Goal: Communication & Community: Participate in discussion

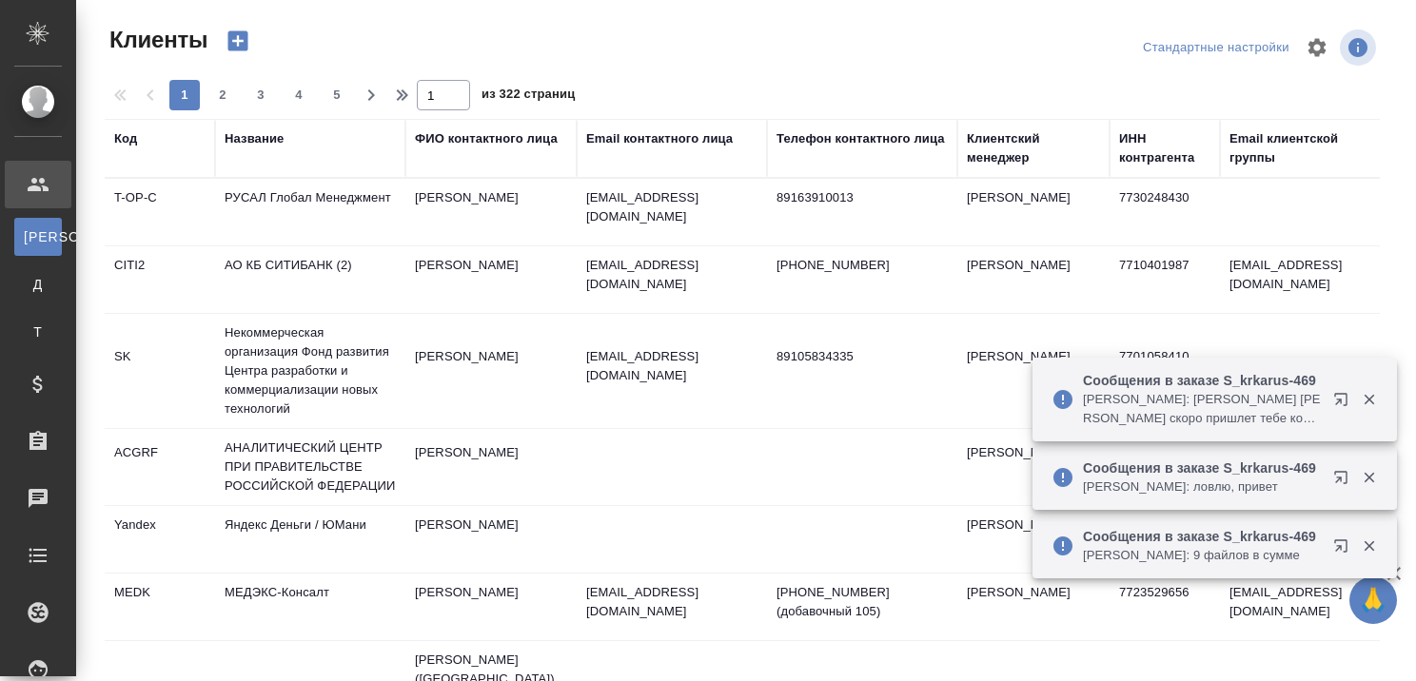
select select "RU"
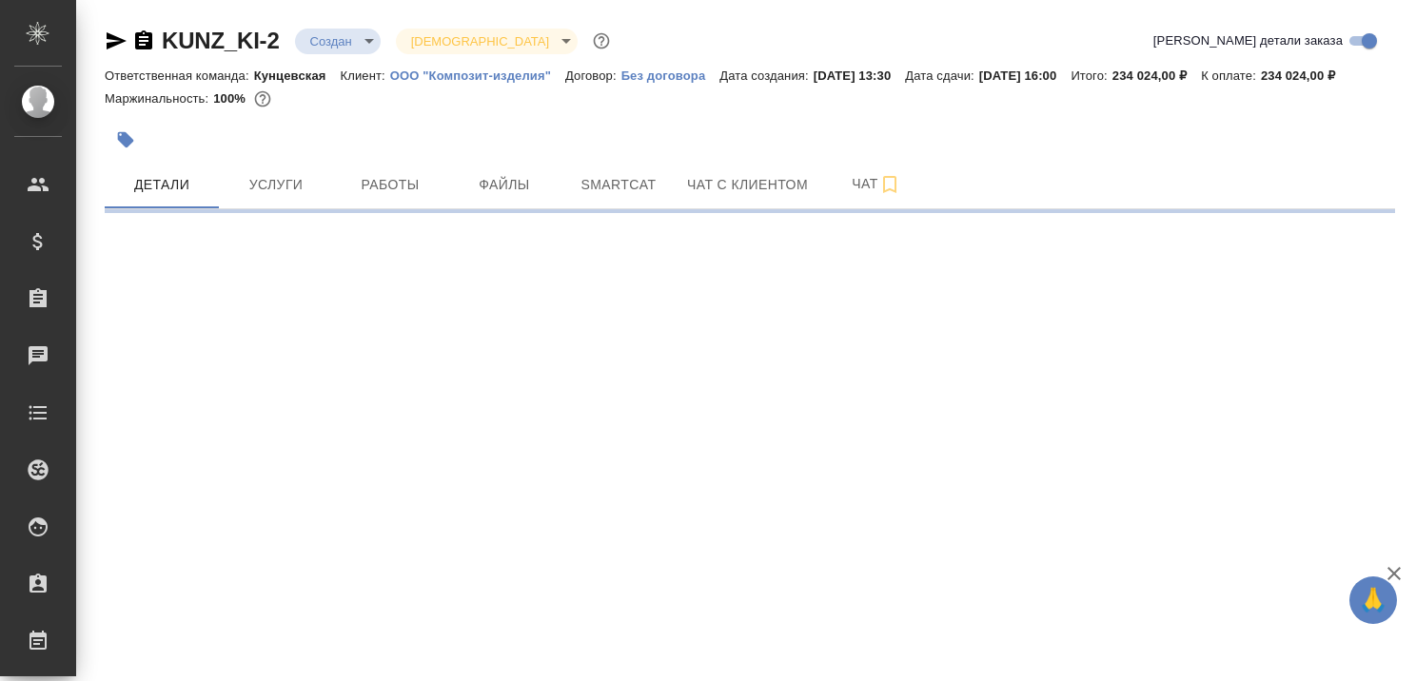
select select "RU"
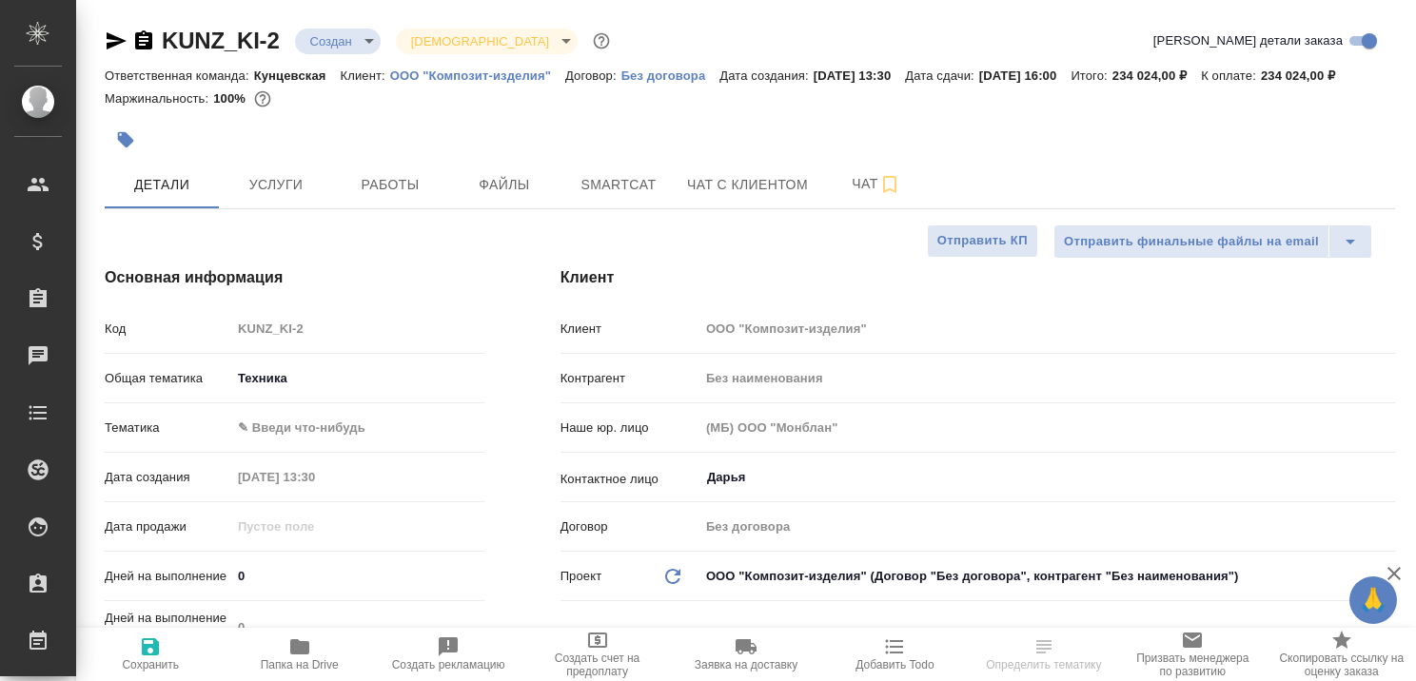
type textarea "x"
type input "[PERSON_NAME]"
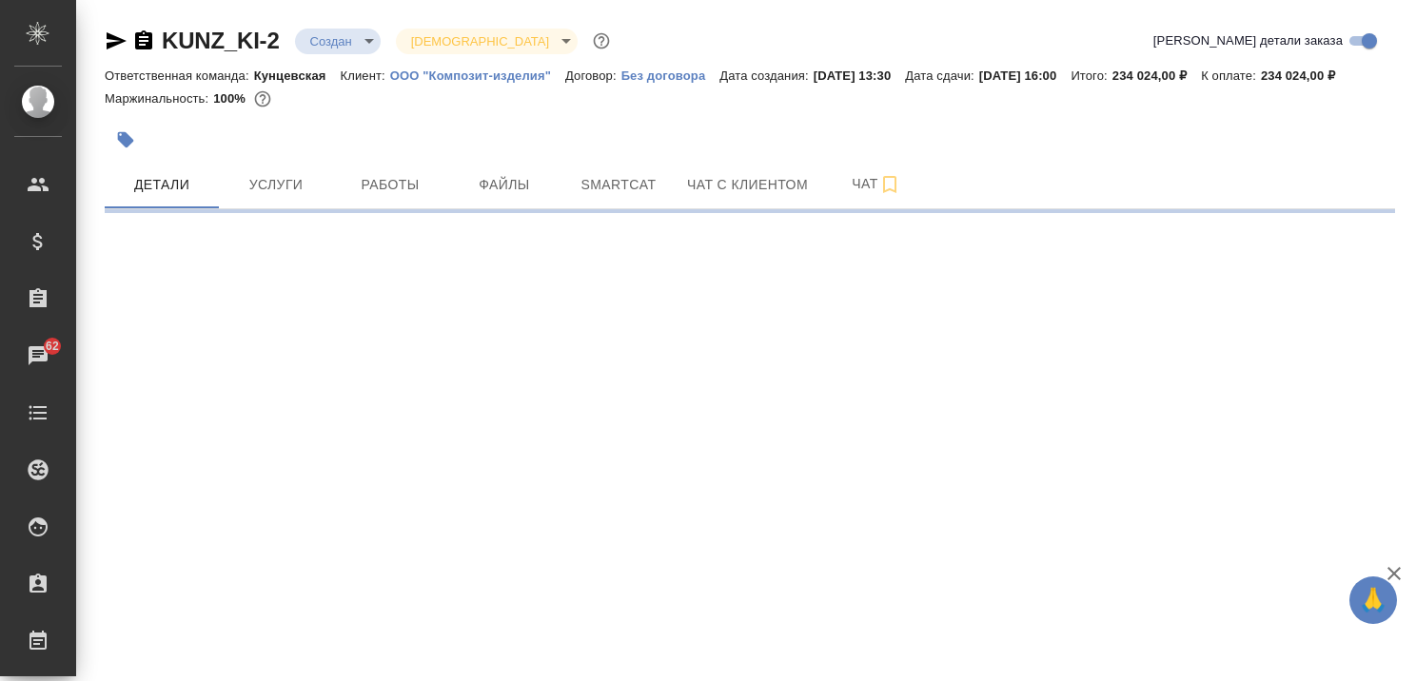
select select "RU"
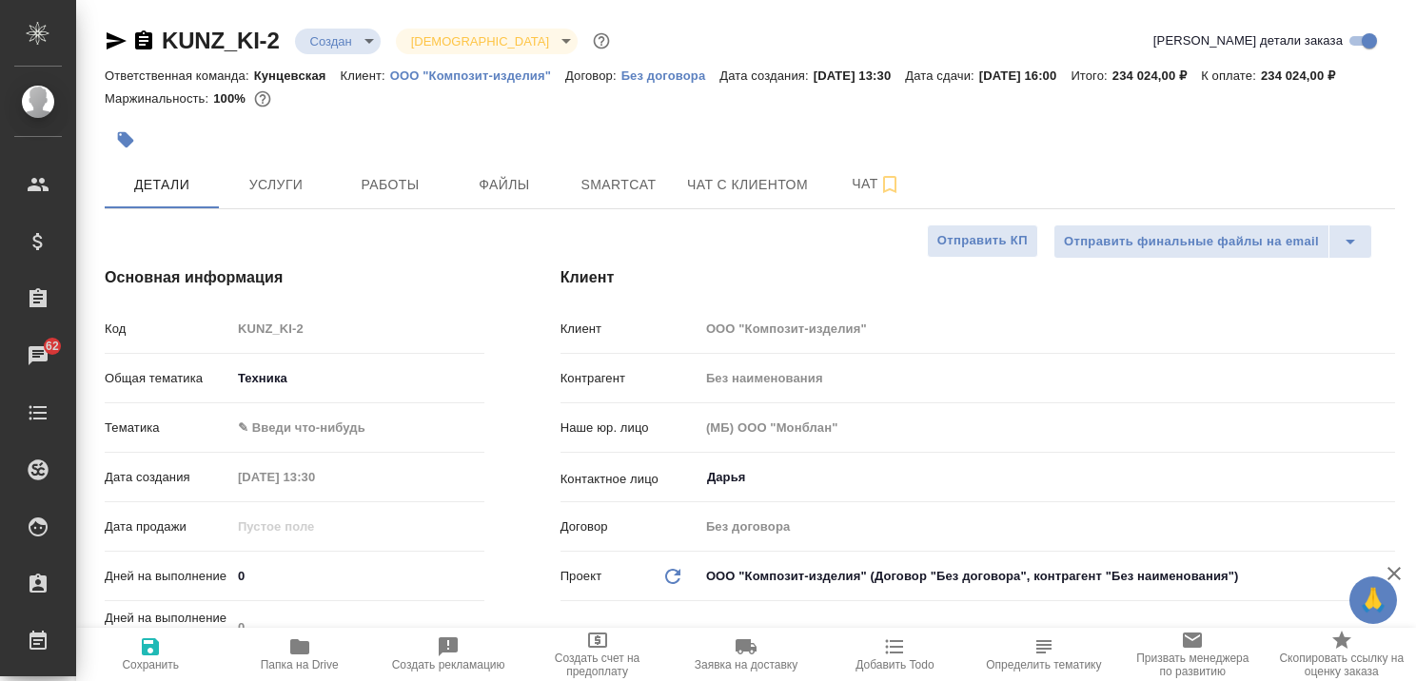
type textarea "x"
click at [718, 197] on span "Чат с клиентом" at bounding box center [747, 185] width 121 height 24
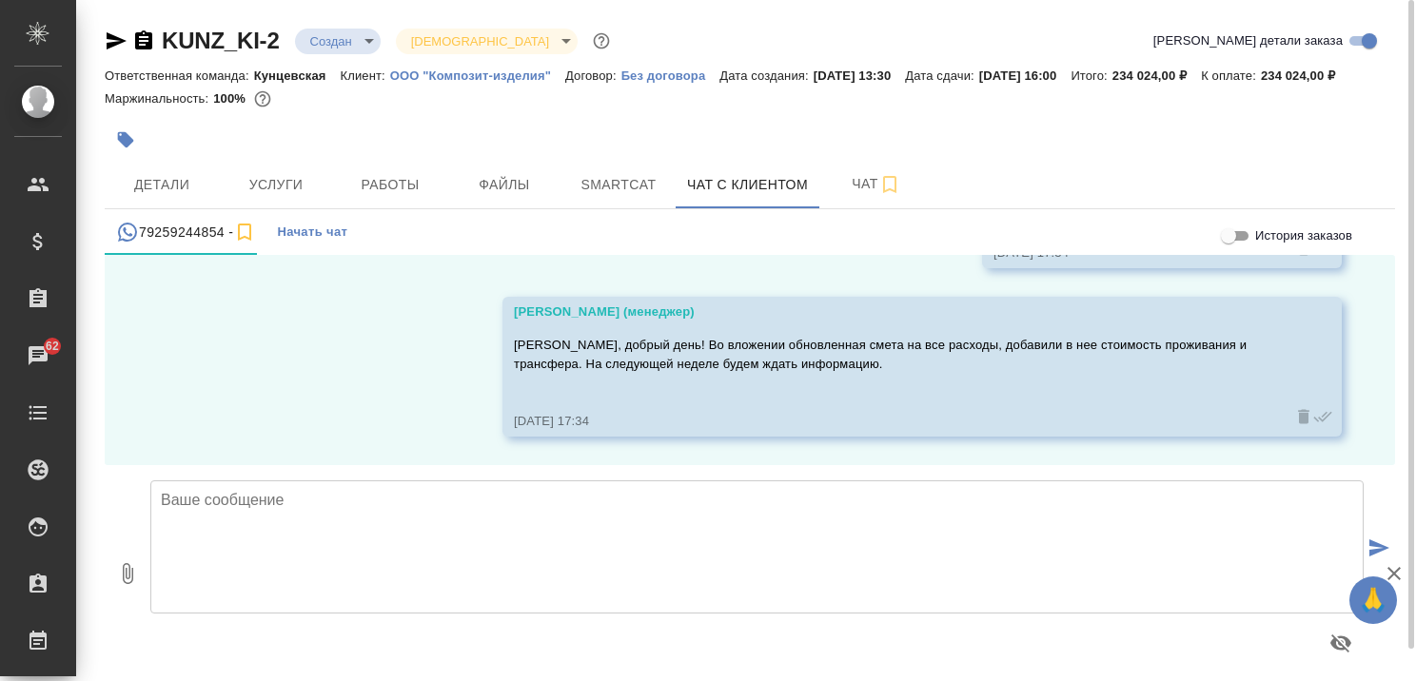
scroll to position [2421, 0]
